Goal: Check status: Check status

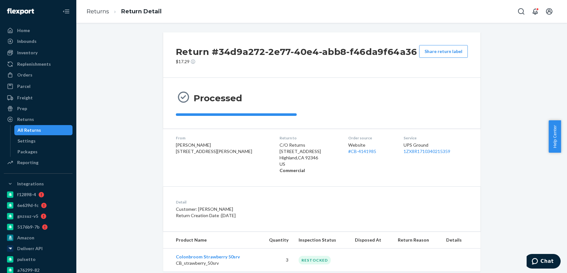
scroll to position [14, 0]
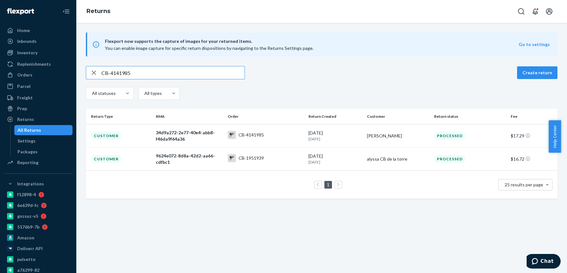
click at [120, 73] on input "CB-4141985" at bounding box center [172, 72] width 143 height 13
click at [118, 74] on input "CB-4141985" at bounding box center [172, 72] width 143 height 13
paste input "67694"
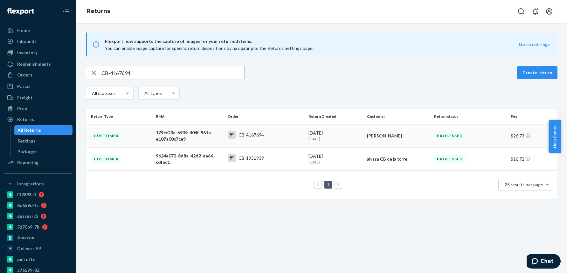
type input "CB-4167694"
click at [260, 130] on td "CB-4167694" at bounding box center [265, 135] width 81 height 23
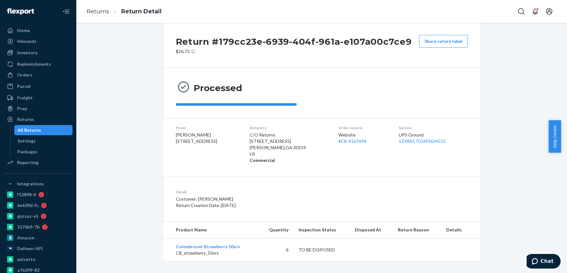
scroll to position [14, 0]
